Goal: Task Accomplishment & Management: Manage account settings

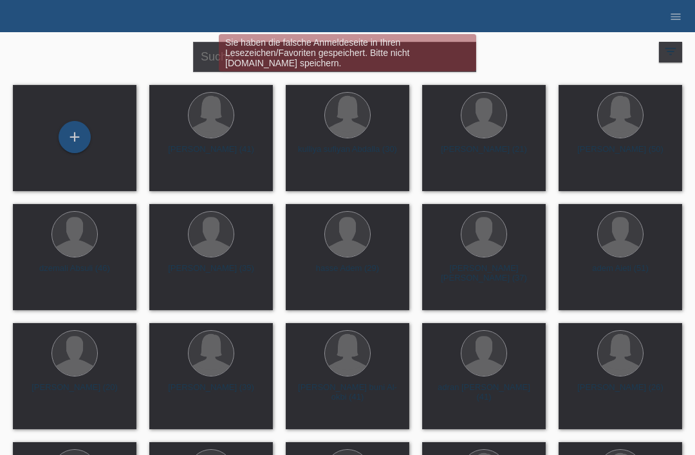
click at [199, 66] on div "Sie haben die falsche Anmeldeseite in Ihren Lesezeichen/Favoriten gespeichert. …" at bounding box center [347, 54] width 417 height 41
click at [201, 54] on div "Sie haben die falsche Anmeldeseite in Ihren Lesezeichen/Favoriten gespeichert. …" at bounding box center [347, 54] width 417 height 41
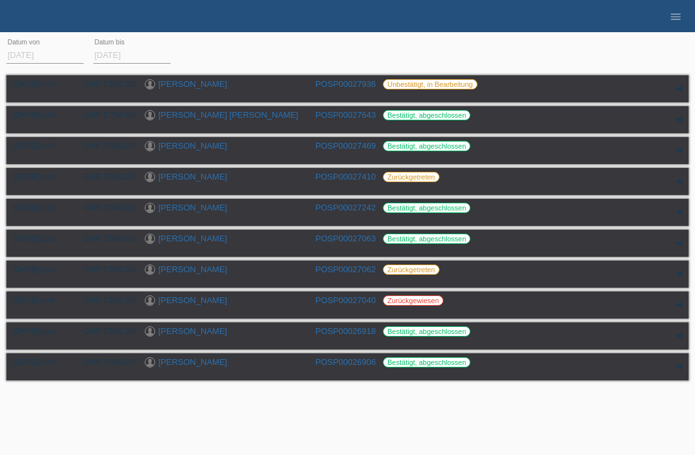
click at [660, 6] on ul "menu" at bounding box center [675, 16] width 39 height 33
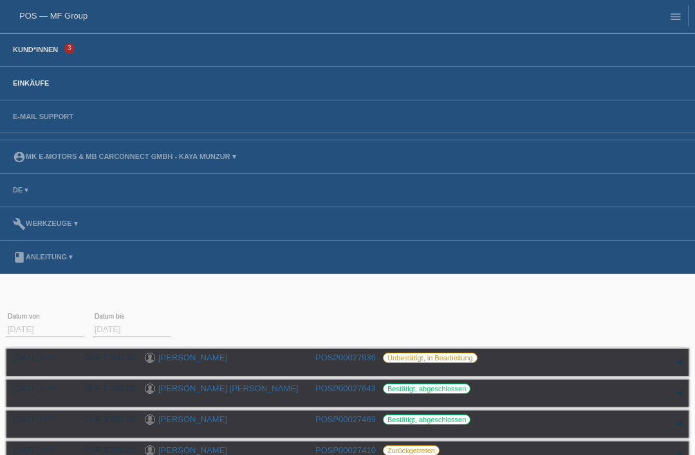
click at [56, 53] on link "Kund*innen" at bounding box center [35, 50] width 58 height 8
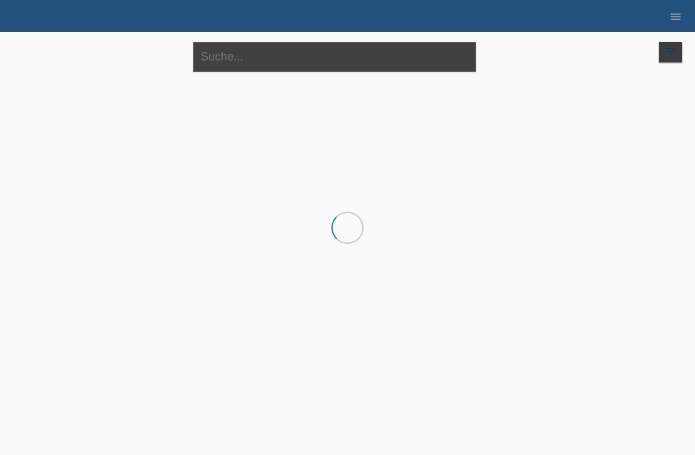
click at [326, 66] on input "text" at bounding box center [334, 57] width 283 height 30
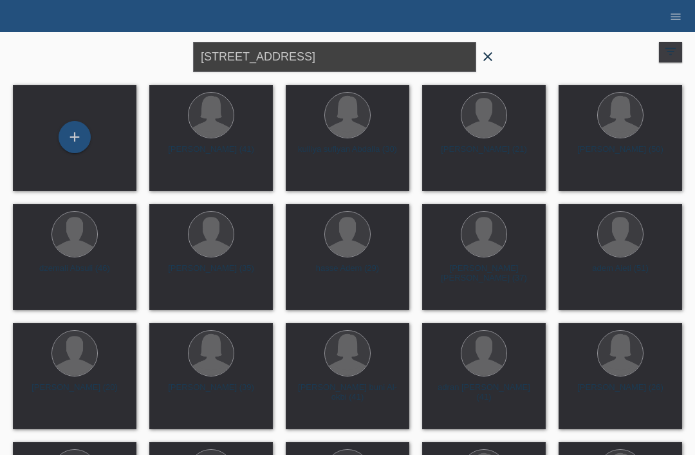
type input "Brunnenmattweg 9"
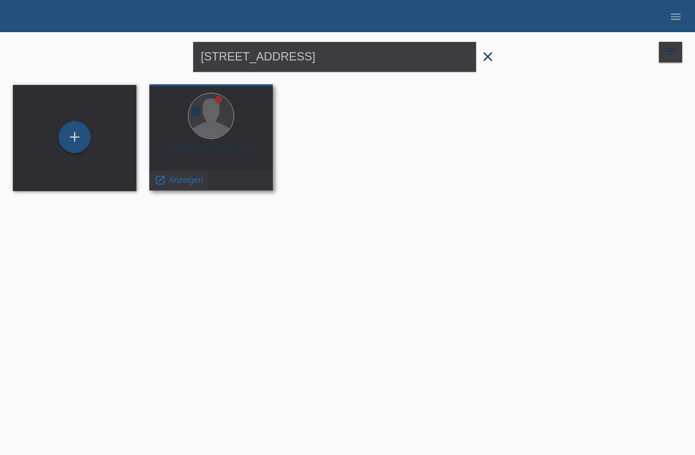
click at [177, 181] on span "Anzeigen" at bounding box center [186, 180] width 35 height 10
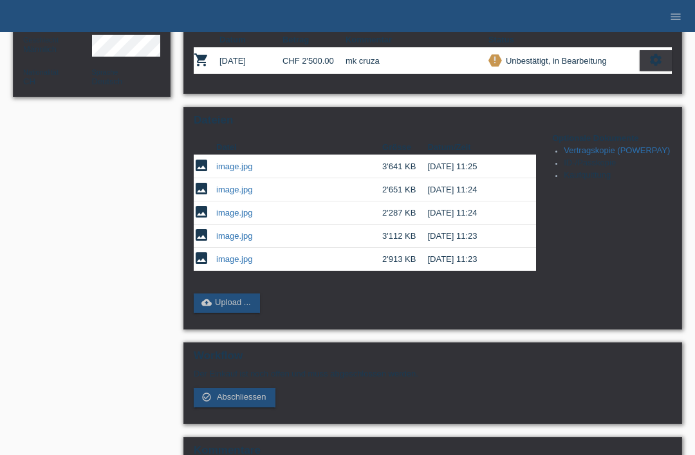
scroll to position [239, 0]
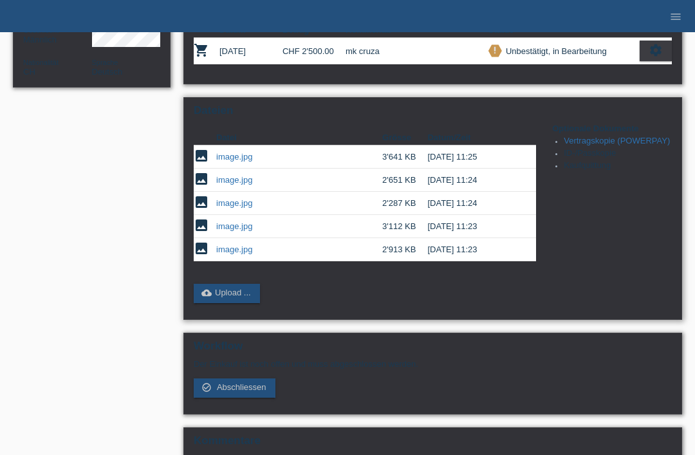
click at [228, 231] on link "image.jpg" at bounding box center [234, 226] width 36 height 10
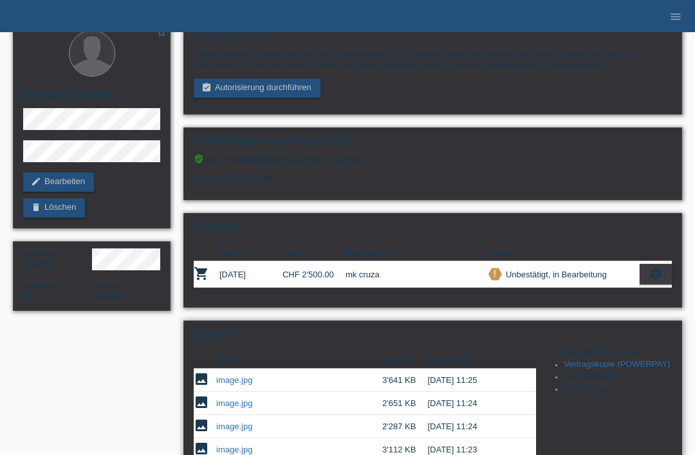
scroll to position [0, 0]
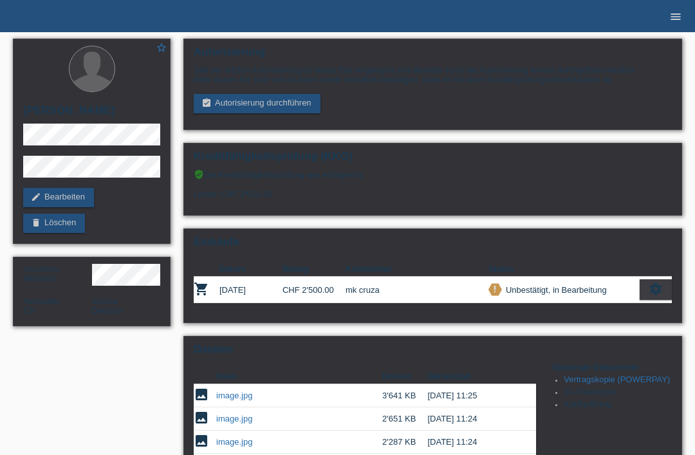
click at [675, 15] on icon "menu" at bounding box center [675, 16] width 13 height 13
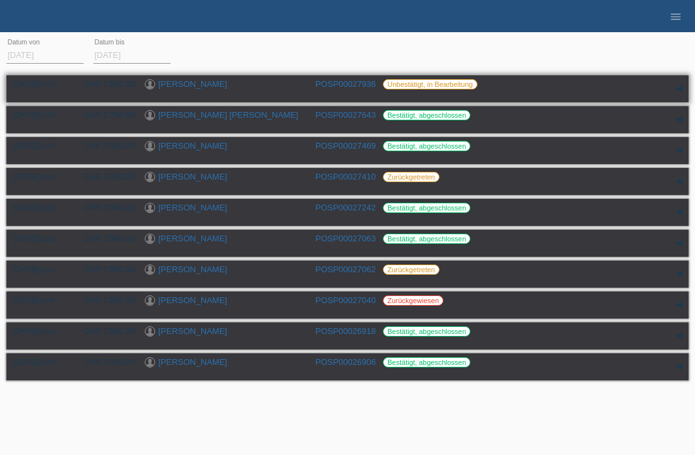
click at [194, 82] on link "[PERSON_NAME]" at bounding box center [192, 84] width 69 height 10
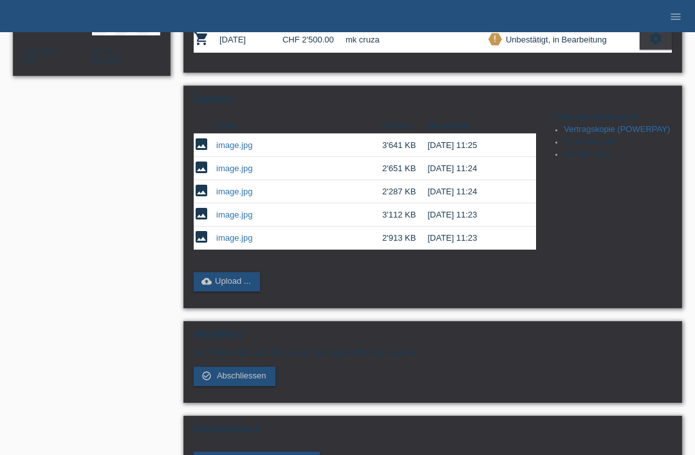
scroll to position [283, 0]
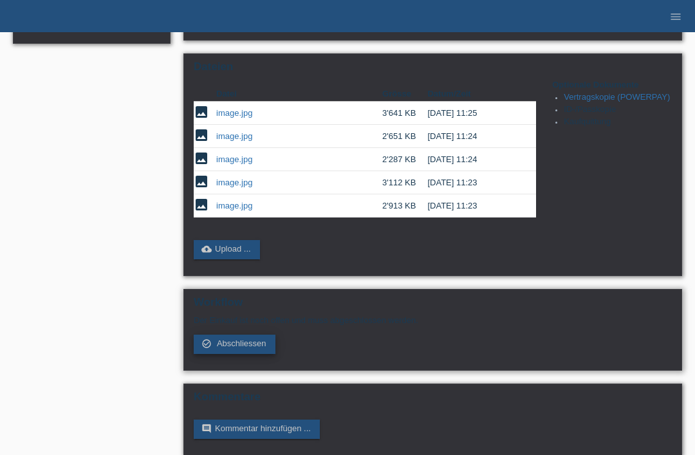
click at [217, 348] on span "Abschliessen" at bounding box center [242, 344] width 50 height 10
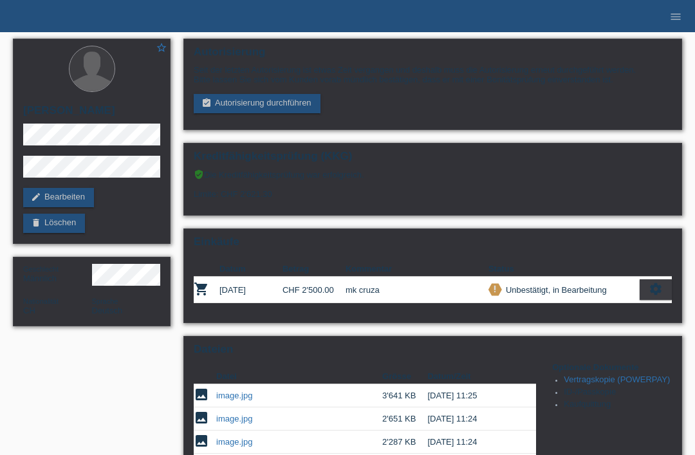
scroll to position [324, 0]
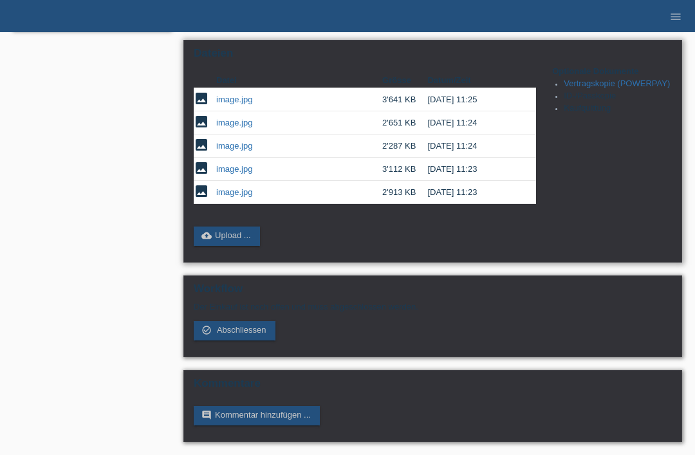
click at [233, 187] on link "image.jpg" at bounding box center [234, 192] width 36 height 10
click at [221, 164] on link "image.jpg" at bounding box center [234, 169] width 36 height 10
click at [227, 141] on link "image.jpg" at bounding box center [234, 146] width 36 height 10
click at [227, 118] on link "image.jpg" at bounding box center [234, 123] width 36 height 10
click at [227, 95] on link "image.jpg" at bounding box center [234, 100] width 36 height 10
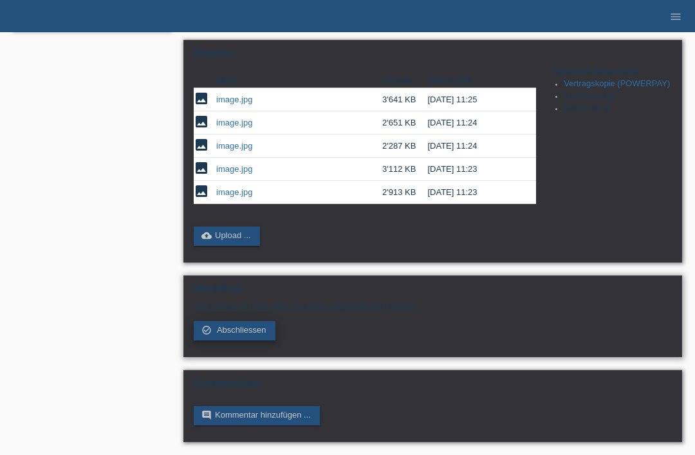
click at [219, 325] on span "Abschliessen" at bounding box center [242, 330] width 50 height 10
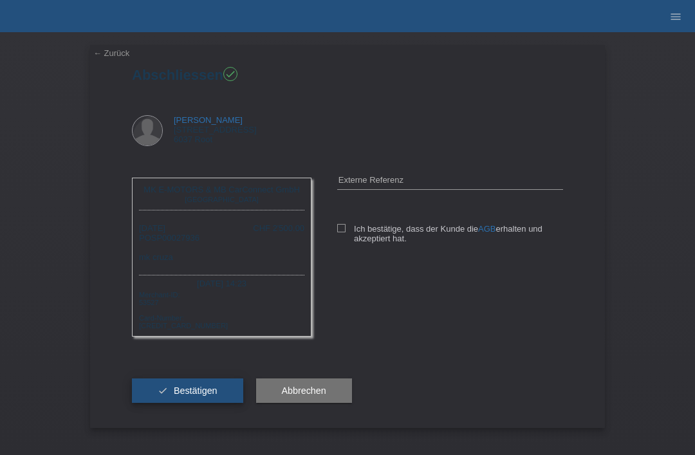
click at [178, 396] on span "Bestätigen" at bounding box center [196, 390] width 44 height 10
click at [338, 218] on div "Ich bestätige, dass der Kunde die AGB erhalten und akzeptiert hat." at bounding box center [450, 231] width 226 height 66
click at [337, 224] on icon at bounding box center [341, 228] width 8 height 8
click at [337, 224] on input "Ich bestätige, dass der Kunde die AGB erhalten und akzeptiert hat." at bounding box center [341, 228] width 8 height 8
checkbox input "true"
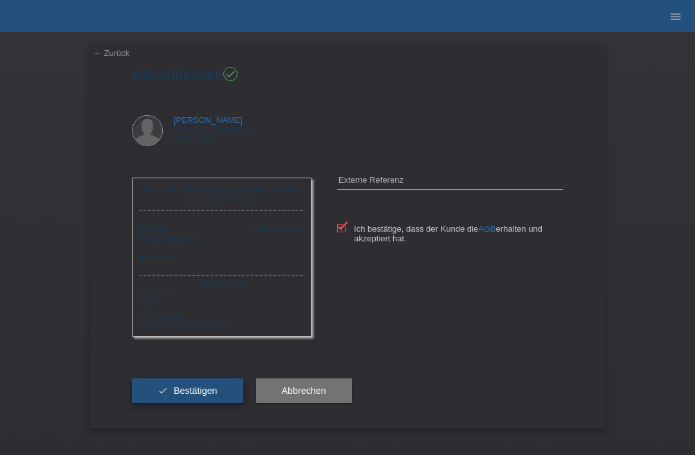
click at [180, 396] on span "Bestätigen" at bounding box center [196, 390] width 44 height 10
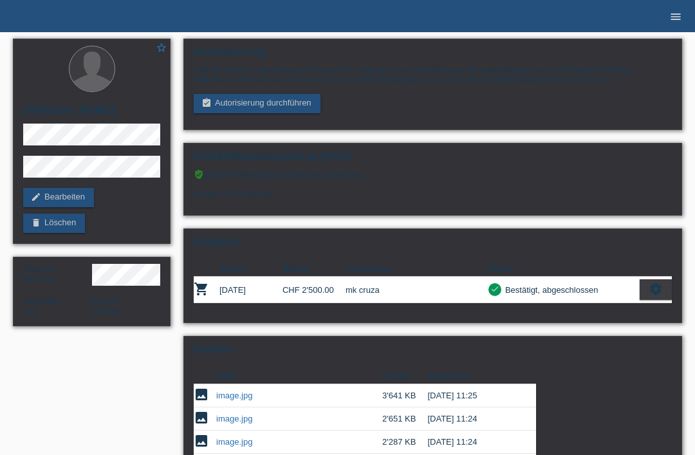
click at [676, 13] on icon "menu" at bounding box center [675, 16] width 13 height 13
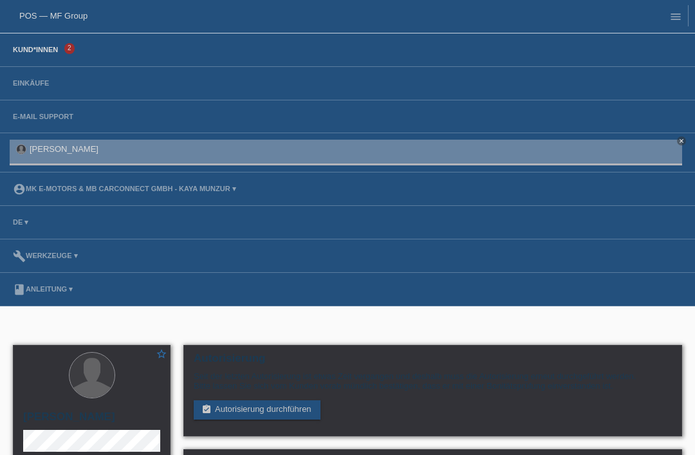
click at [33, 53] on link "Kund*innen" at bounding box center [35, 50] width 58 height 8
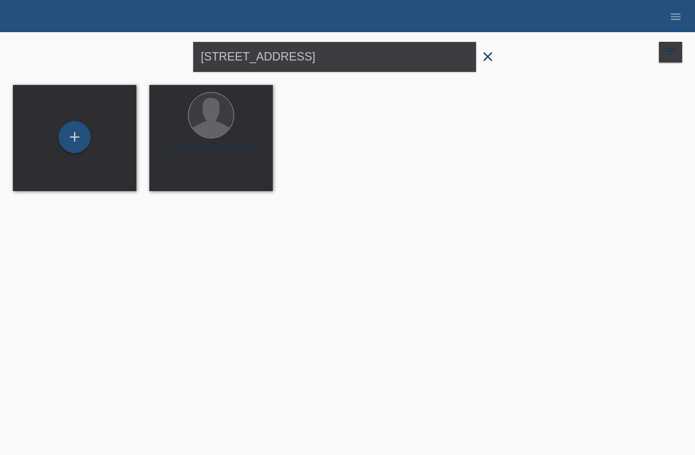
click at [493, 54] on icon "close" at bounding box center [487, 56] width 15 height 15
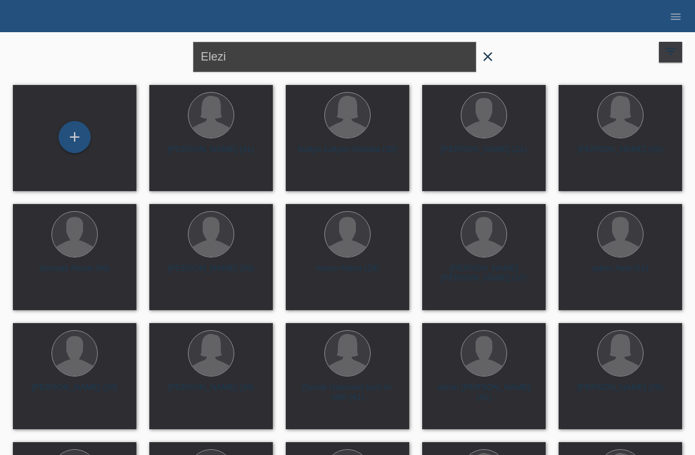
type input "Elezi"
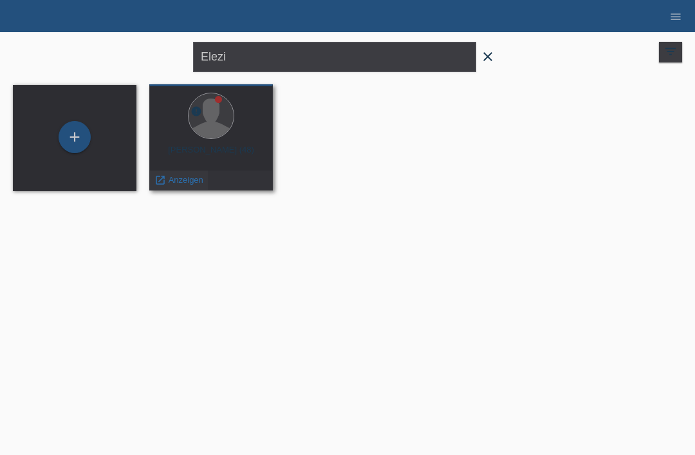
click at [189, 176] on span "Anzeigen" at bounding box center [186, 180] width 35 height 10
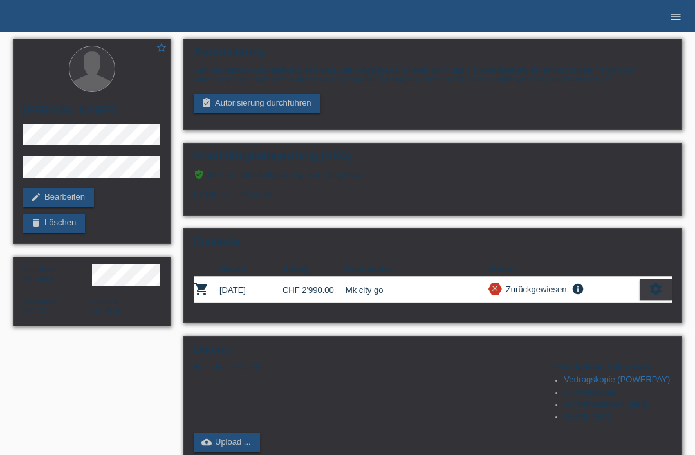
click at [675, 20] on icon "menu" at bounding box center [675, 16] width 13 height 13
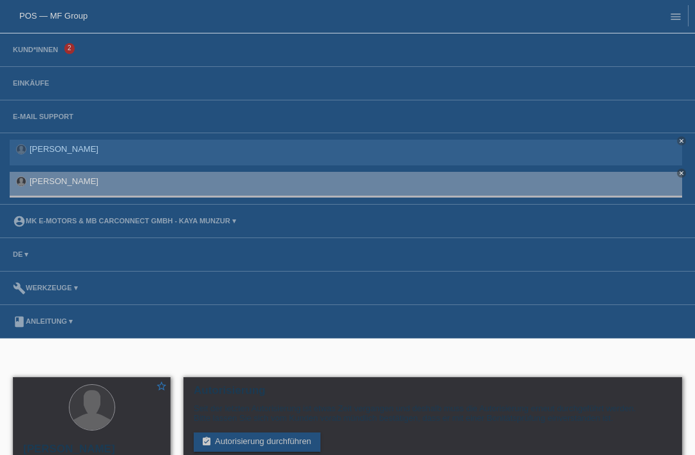
click at [17, 44] on li "Kund*innen 2" at bounding box center [347, 49] width 695 height 33
